Goal: Navigation & Orientation: Find specific page/section

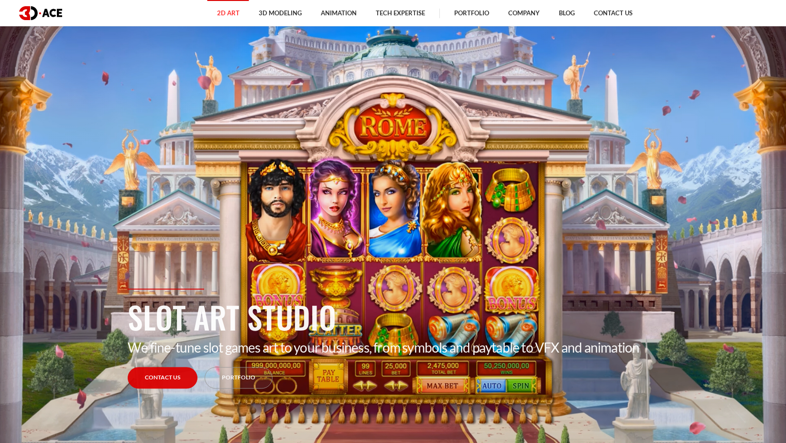
scroll to position [48, 0]
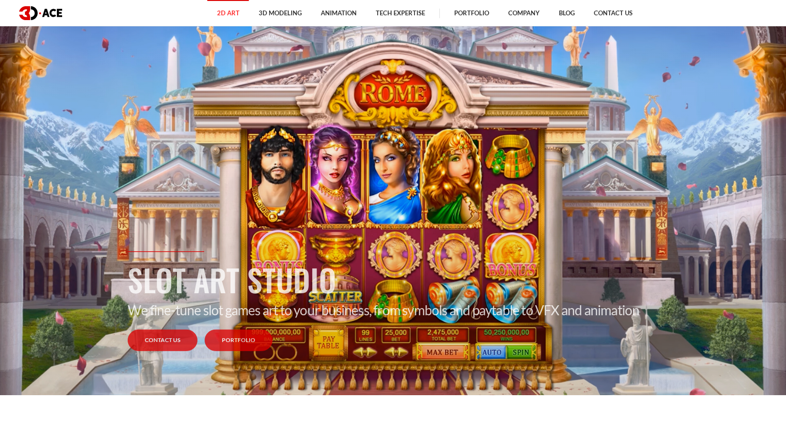
click at [251, 341] on link "Portfolio" at bounding box center [239, 341] width 68 height 22
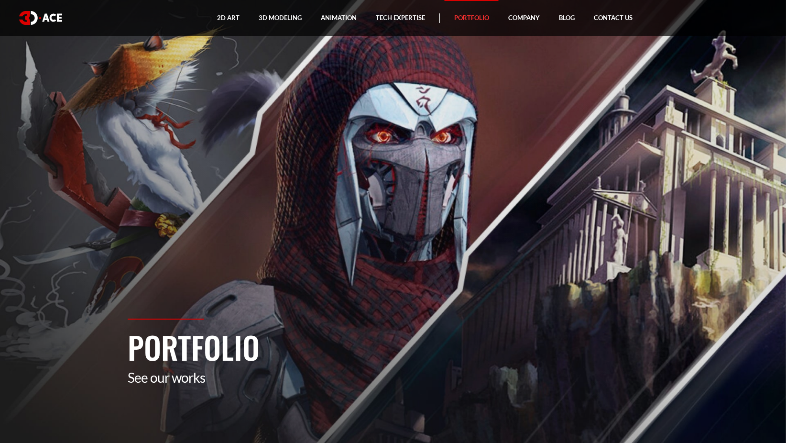
click at [466, 16] on link "Portfolio" at bounding box center [472, 18] width 54 height 36
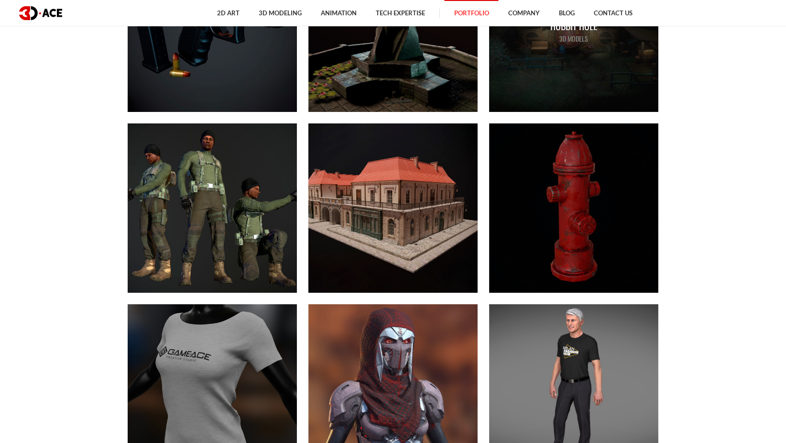
scroll to position [5214, 0]
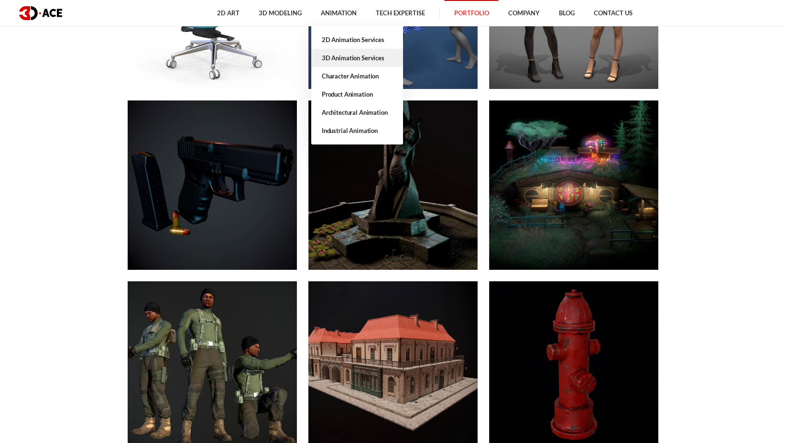
click at [334, 57] on link "3D Animation Services" at bounding box center [357, 58] width 92 height 18
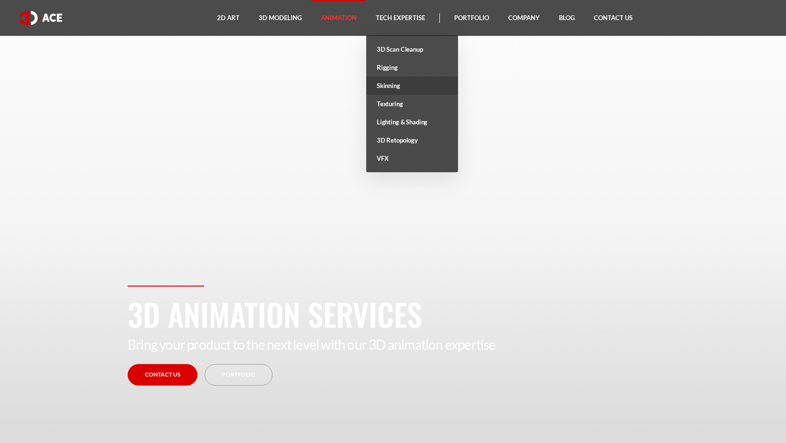
click at [403, 84] on link "Skinning" at bounding box center [412, 86] width 92 height 18
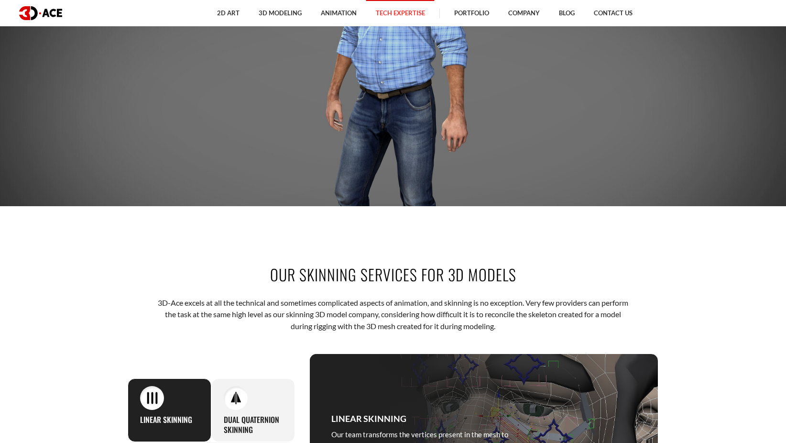
scroll to position [48, 0]
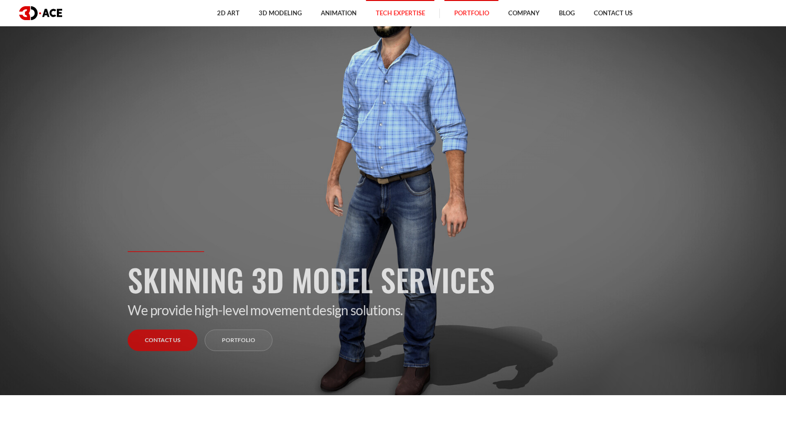
click at [470, 8] on link "Portfolio" at bounding box center [472, 13] width 54 height 26
